Goal: Transaction & Acquisition: Register for event/course

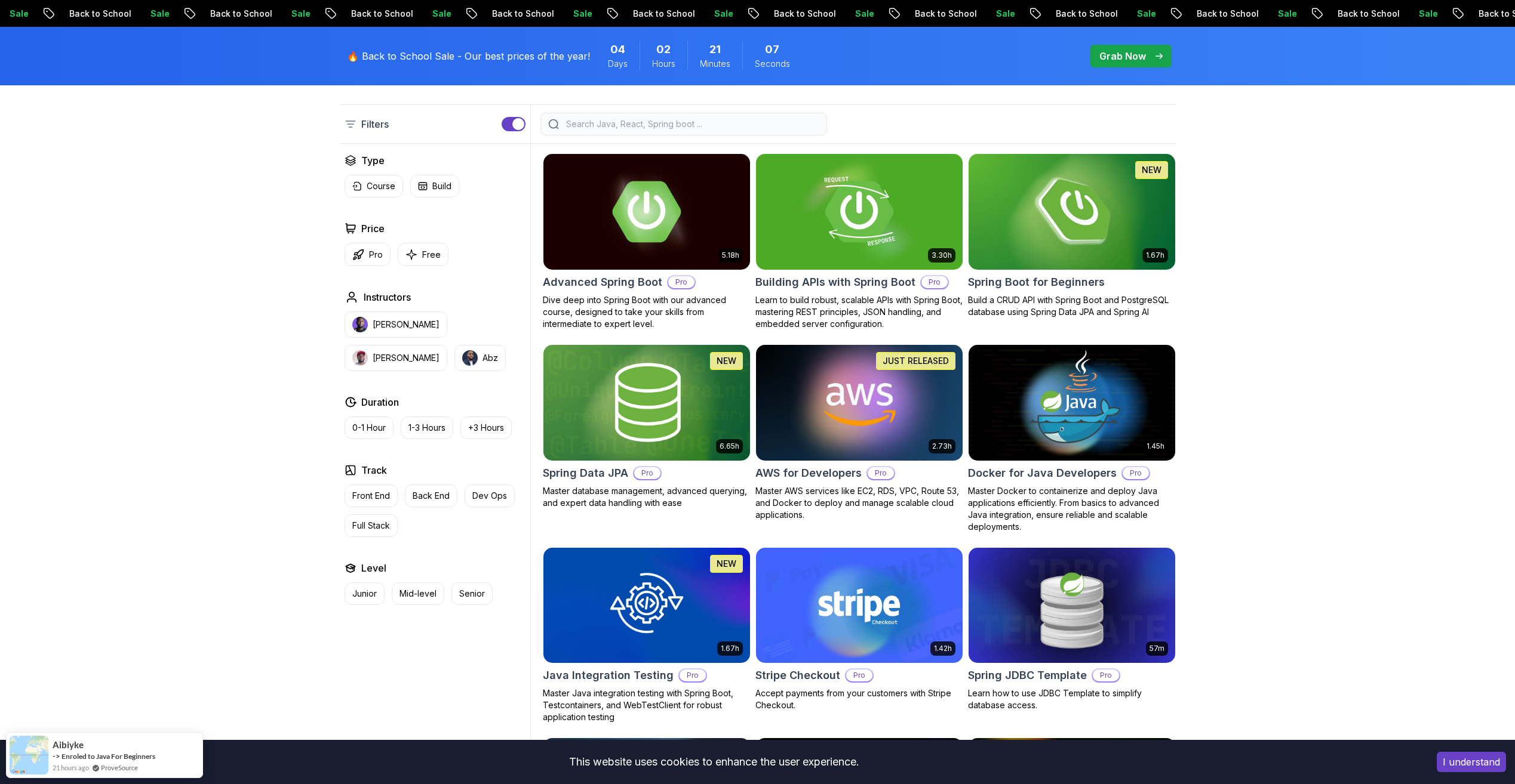
scroll to position [358, 0]
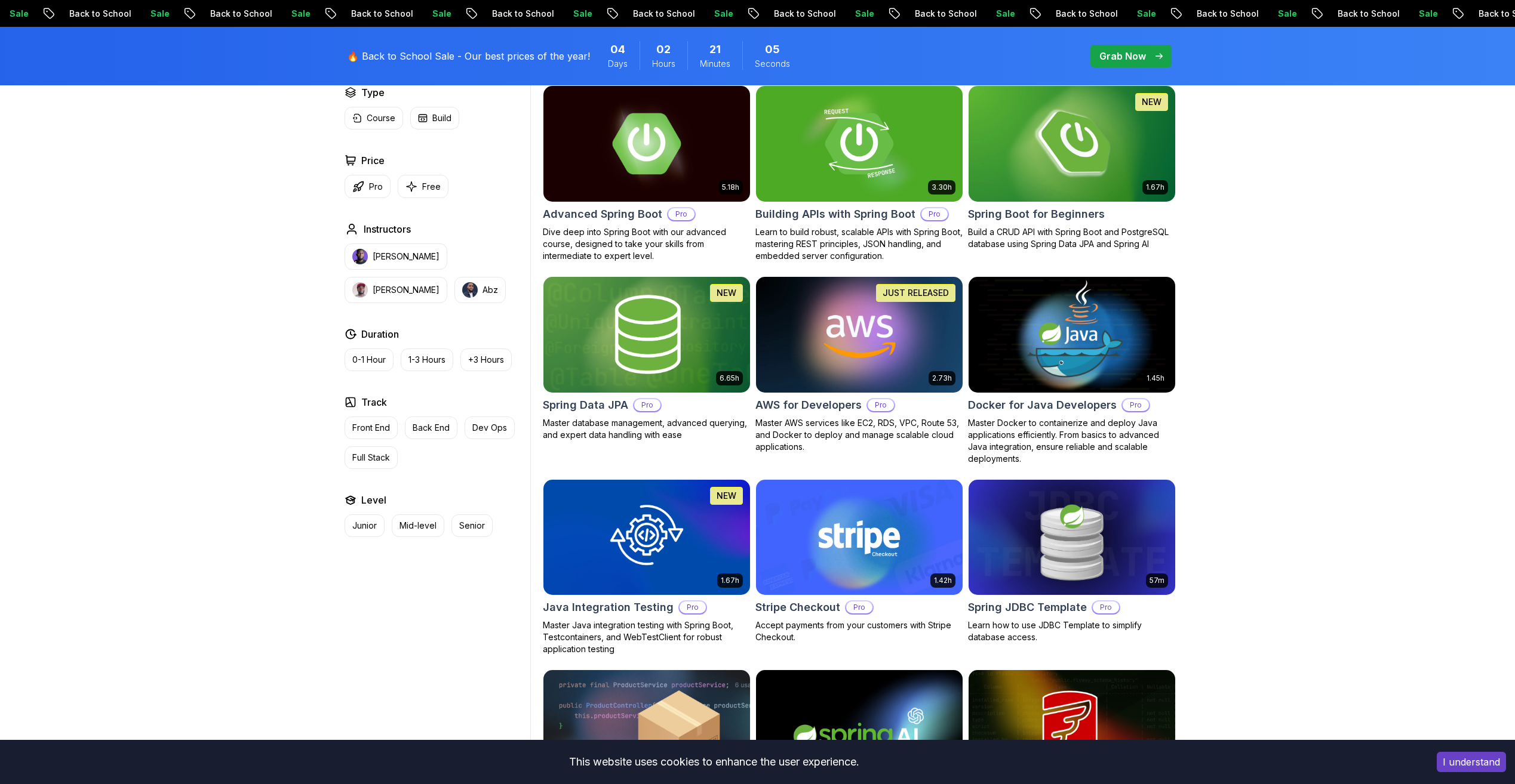
click at [1122, 346] on img at bounding box center [1071, 334] width 216 height 121
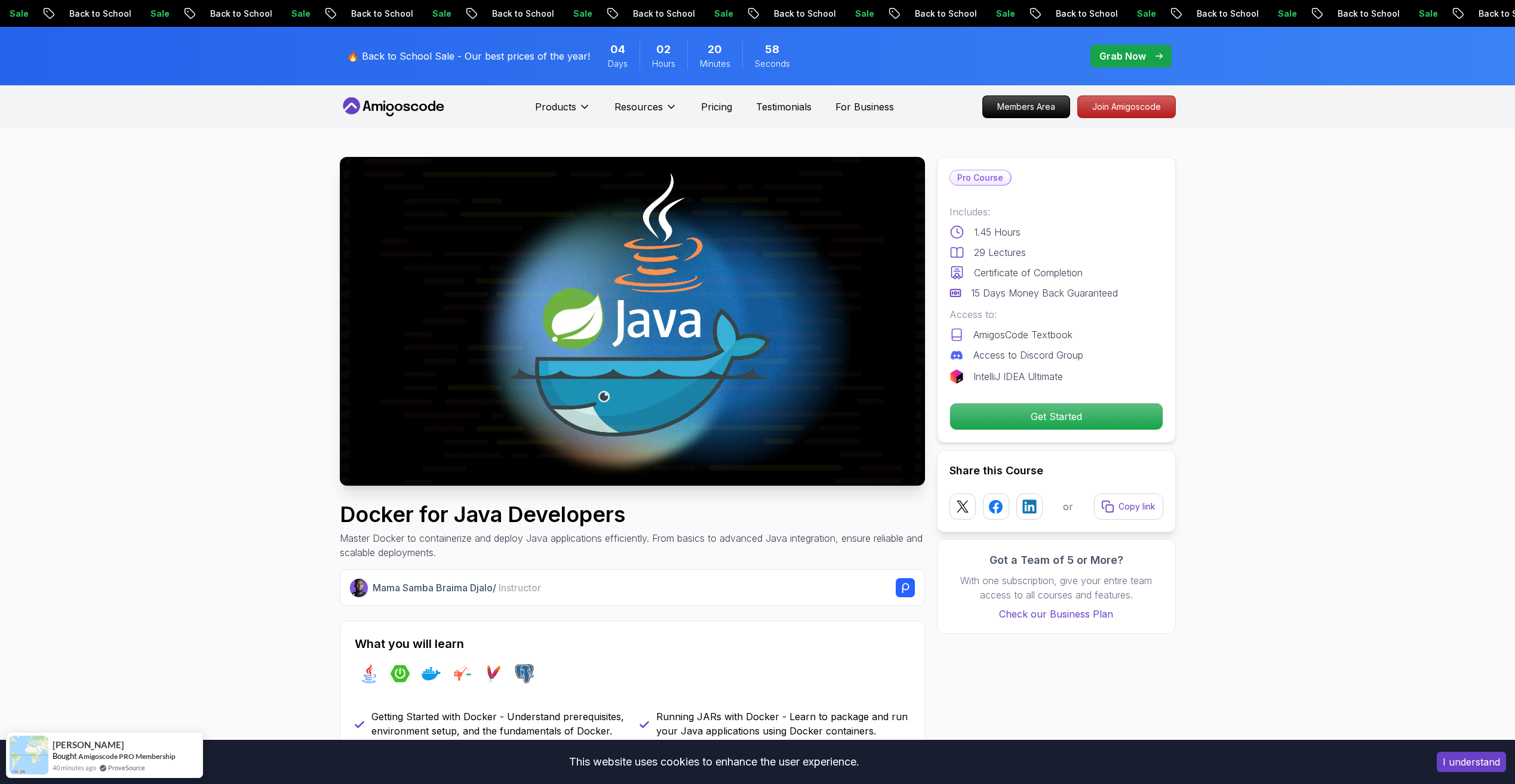
click at [1057, 414] on p "Get Started" at bounding box center [1056, 417] width 202 height 25
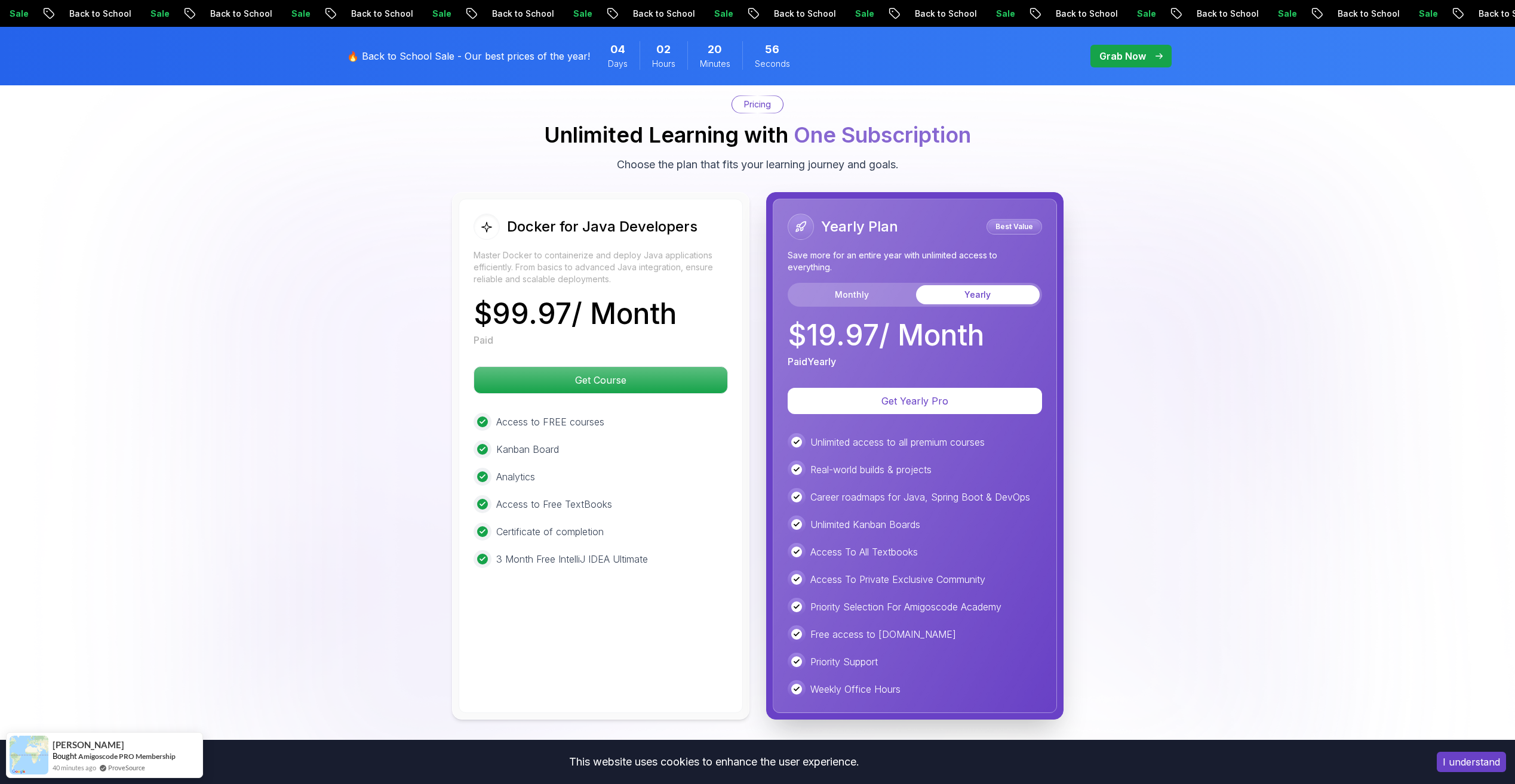
scroll to position [2443, 0]
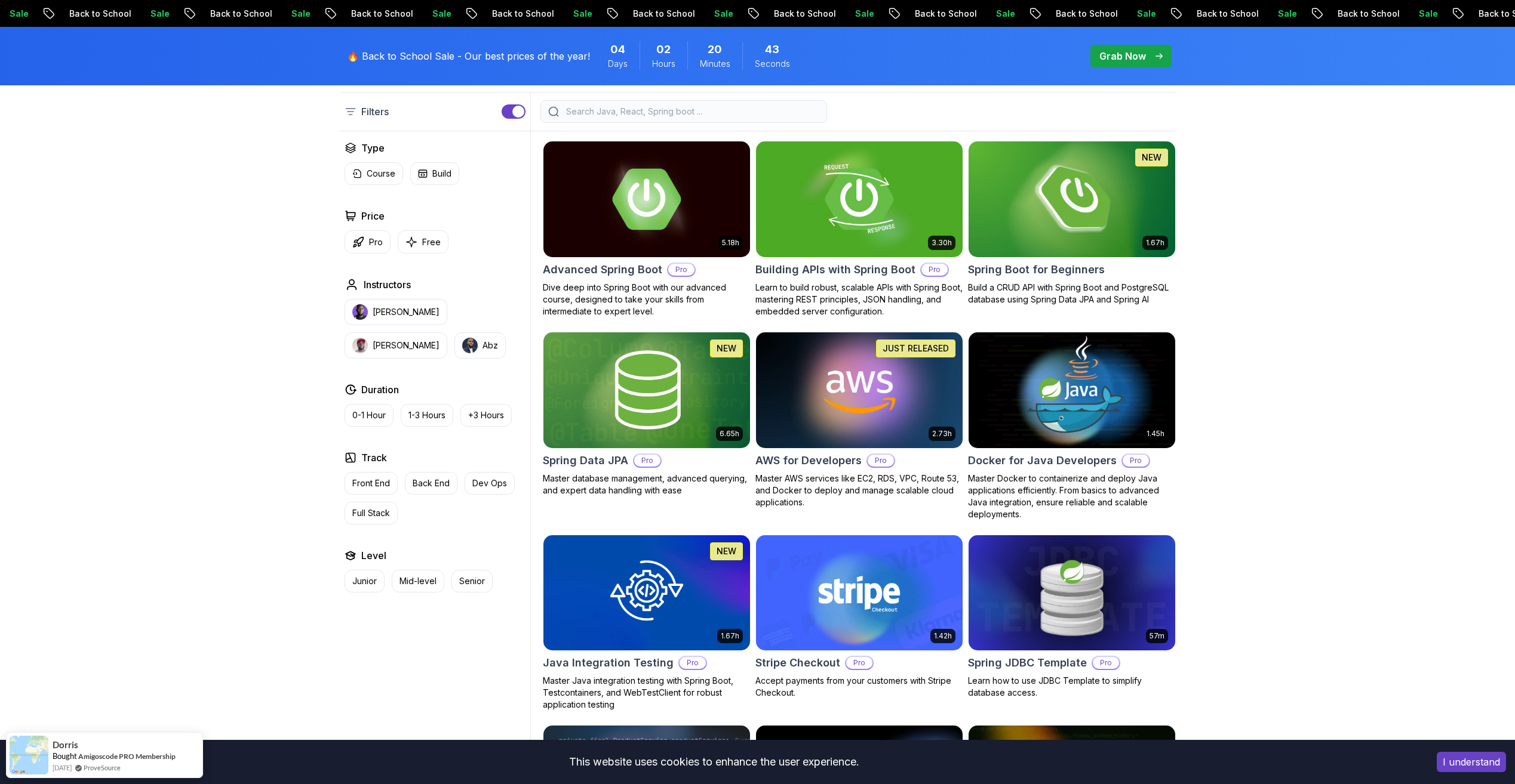
scroll to position [298, 0]
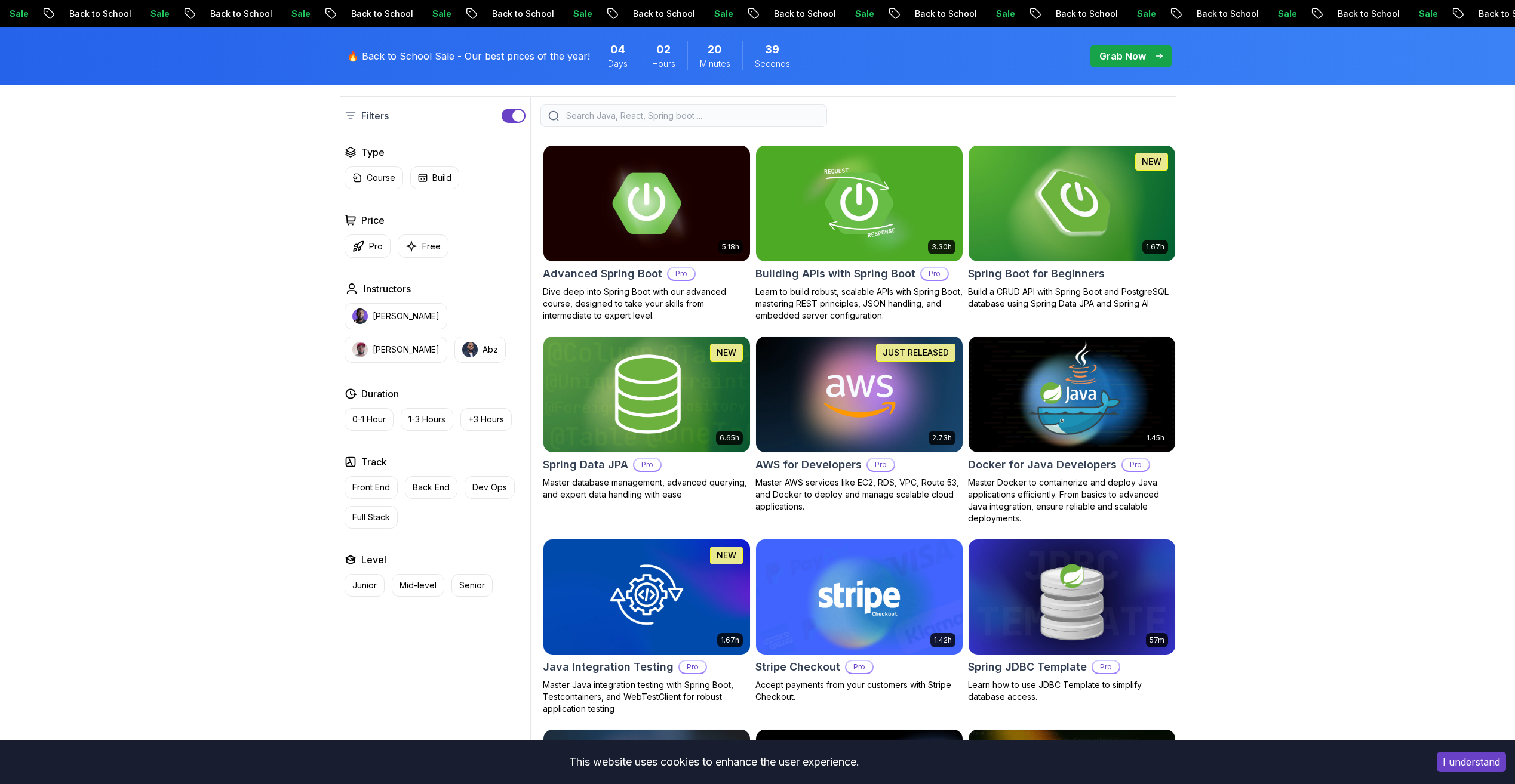
click at [1317, 275] on div "Filters Filters Type Course Build Price Pro Free Instructors [PERSON_NAME] [PER…" at bounding box center [758, 596] width 1515 height 1116
click at [1097, 212] on img at bounding box center [1071, 203] width 216 height 121
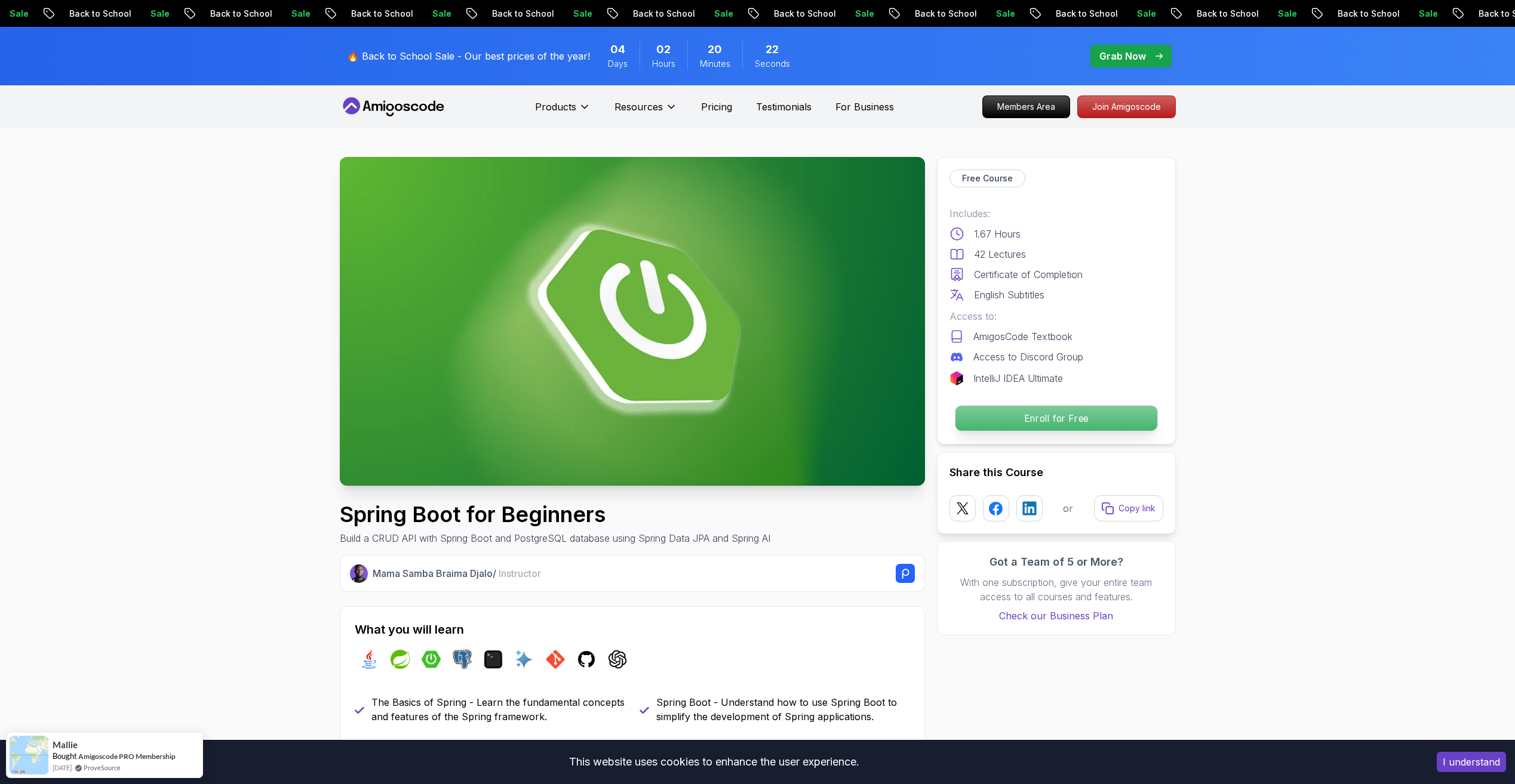
click at [1021, 413] on p "Enroll for Free" at bounding box center [1056, 418] width 202 height 25
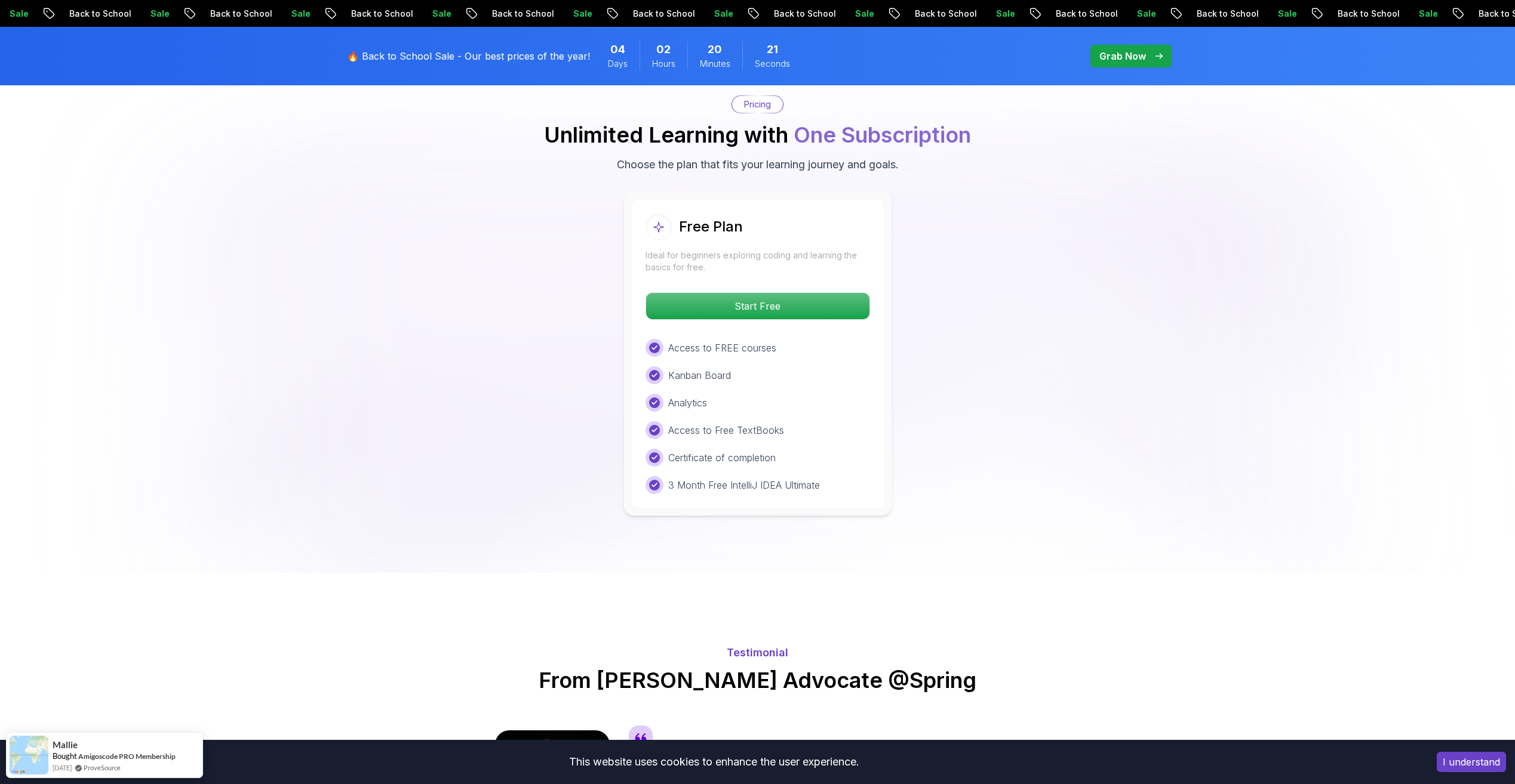
scroll to position [2430, 0]
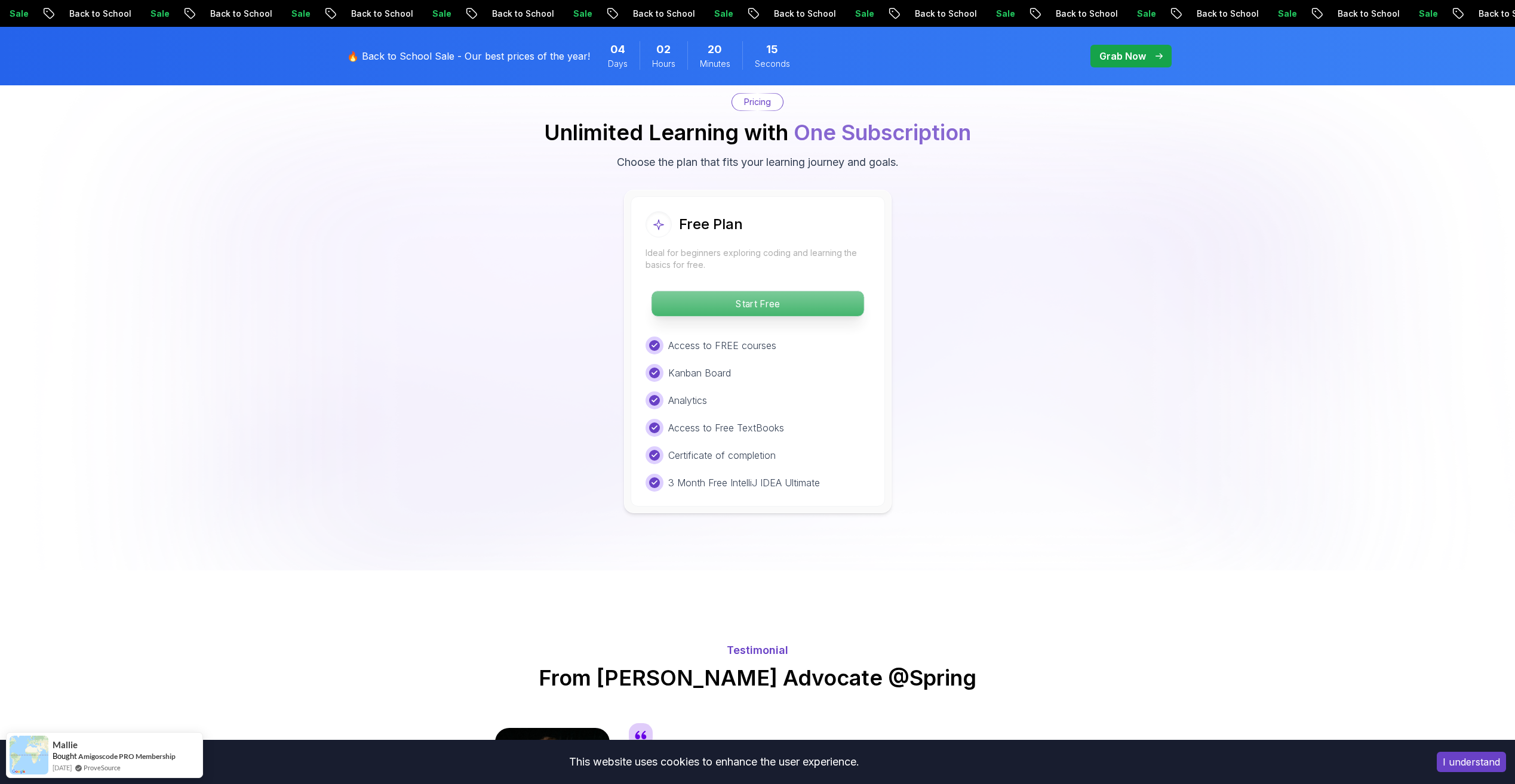
click at [730, 291] on p "Start Free" at bounding box center [758, 303] width 212 height 25
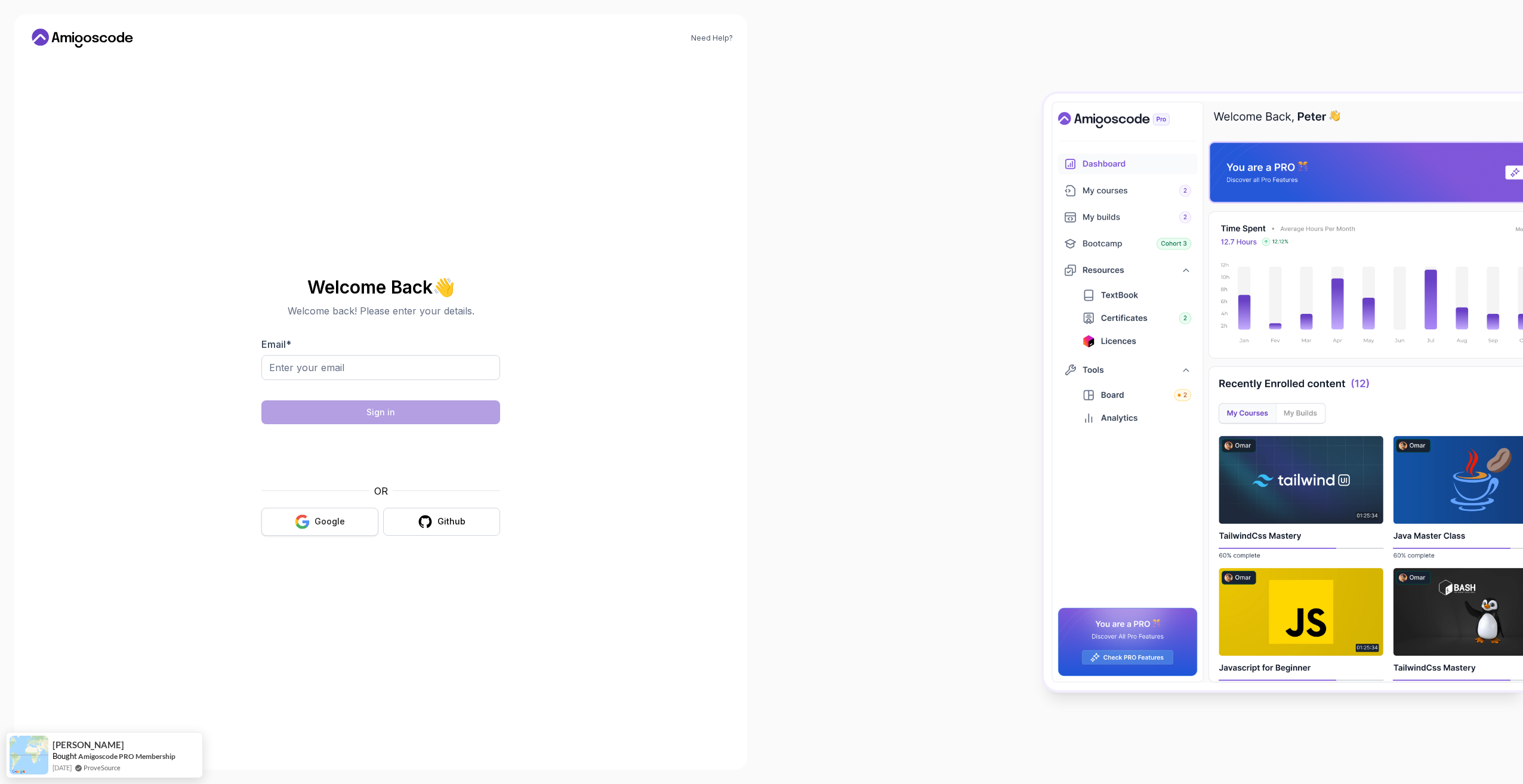
click at [327, 526] on div "Google" at bounding box center [330, 521] width 30 height 12
